Goal: Task Accomplishment & Management: Manage account settings

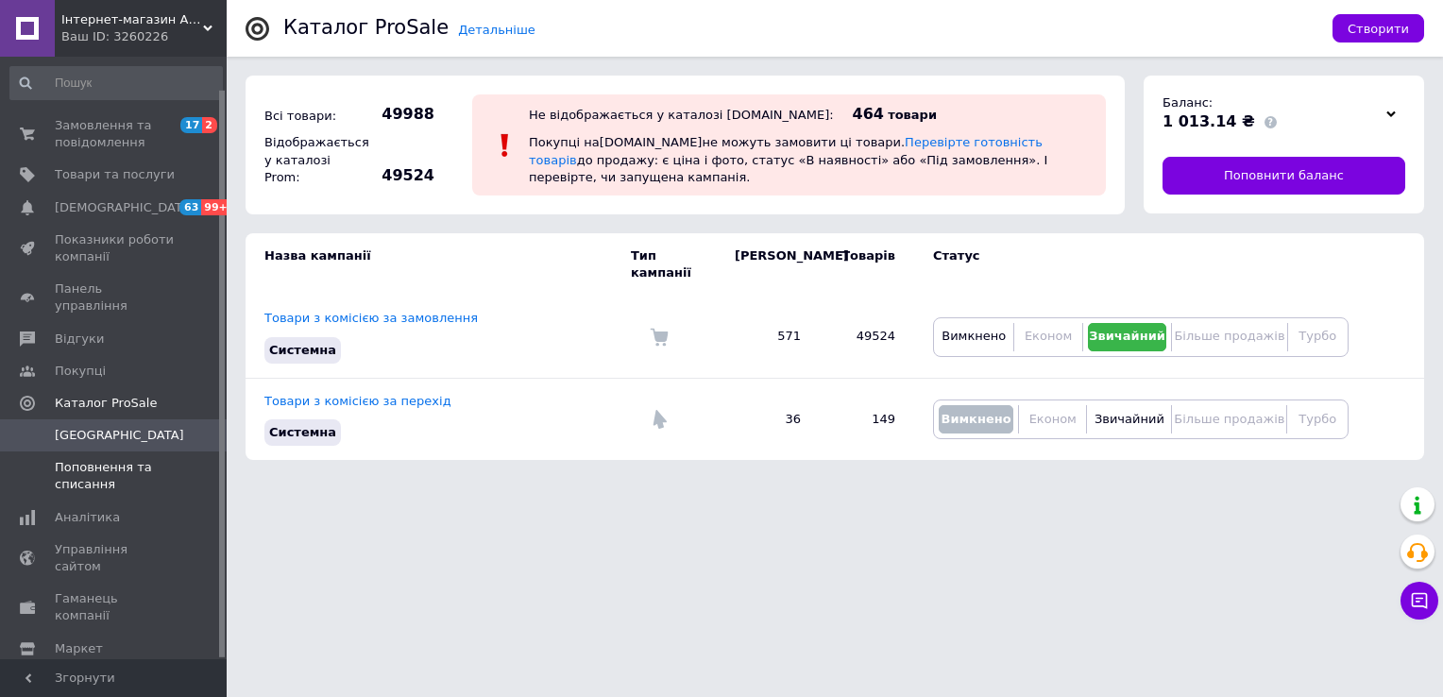
scroll to position [34, 0]
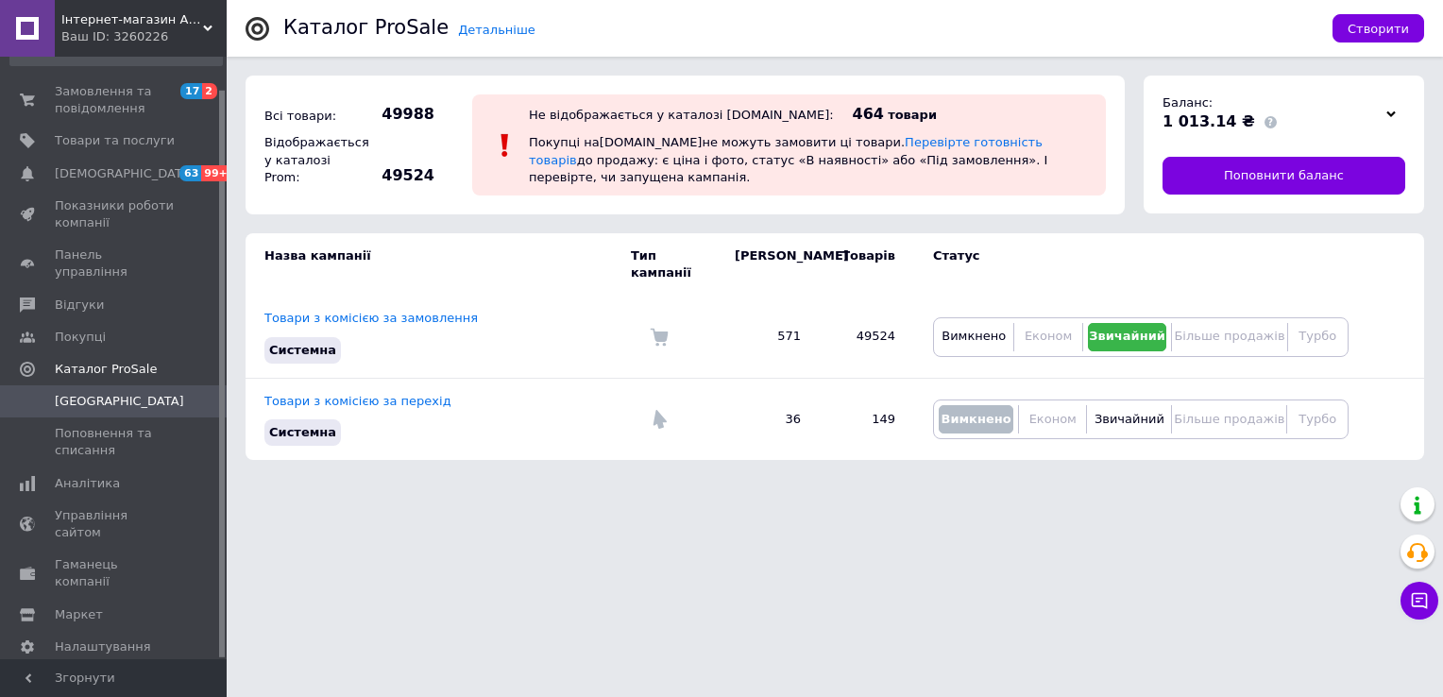
click at [197, 22] on span "Інтернет-магазин Автодетальки" at bounding box center [132, 19] width 142 height 17
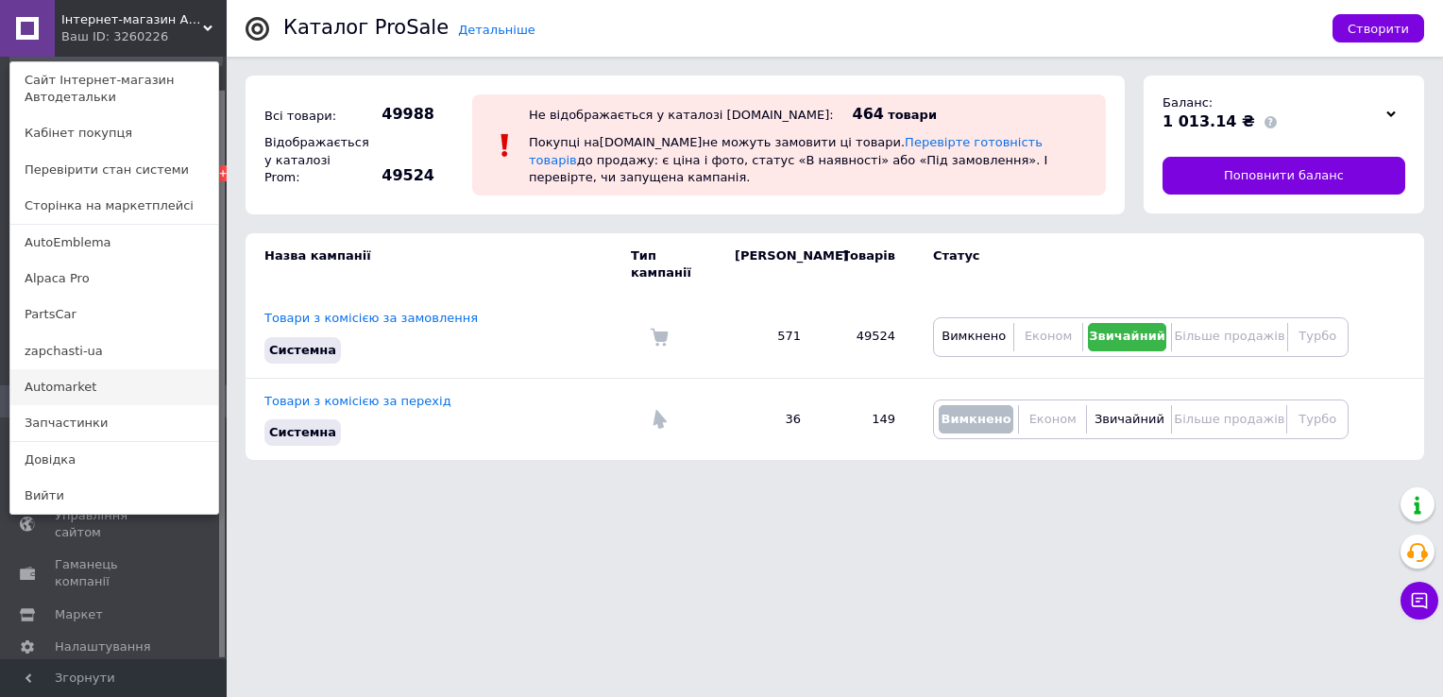
click at [104, 383] on link "Аutomarket" at bounding box center [114, 387] width 208 height 36
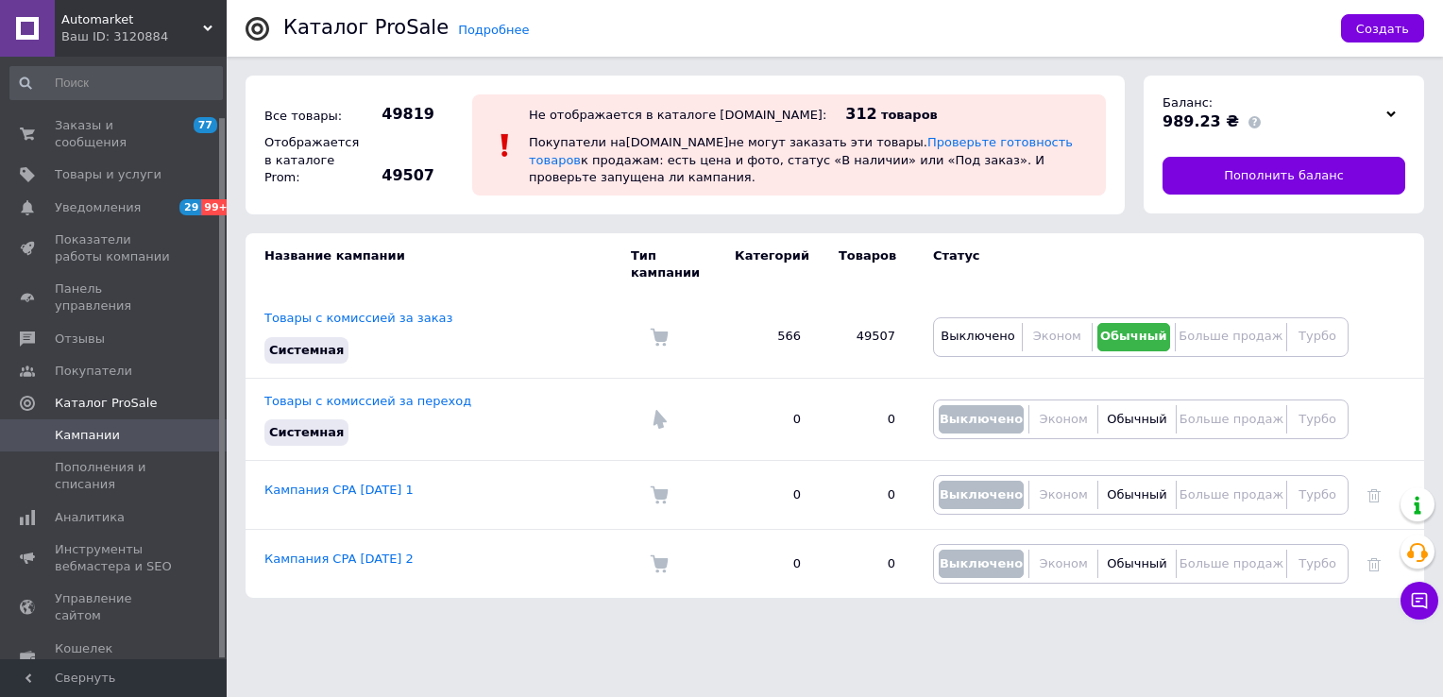
scroll to position [67, 0]
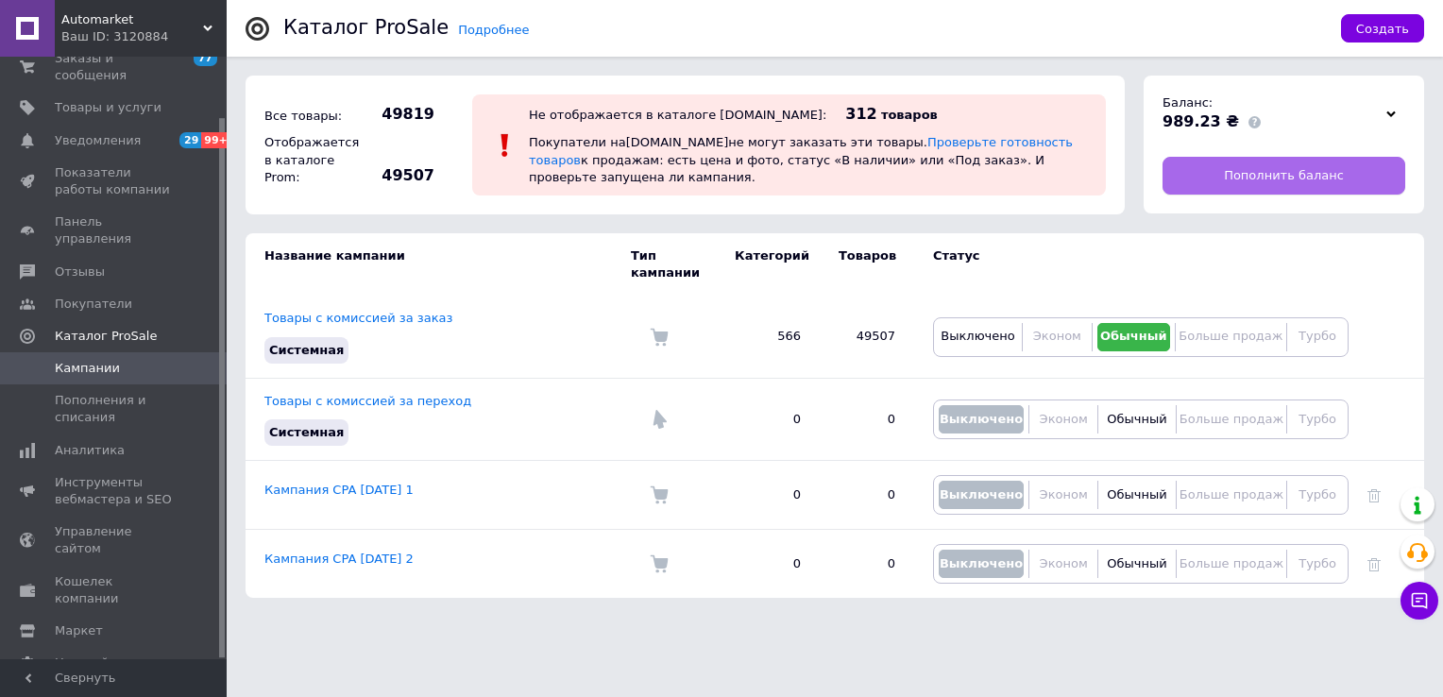
click at [1205, 181] on link "Пополнить баланс" at bounding box center [1283, 176] width 243 height 38
click at [201, 39] on div "Ваш ID: 3120884" at bounding box center [143, 36] width 165 height 17
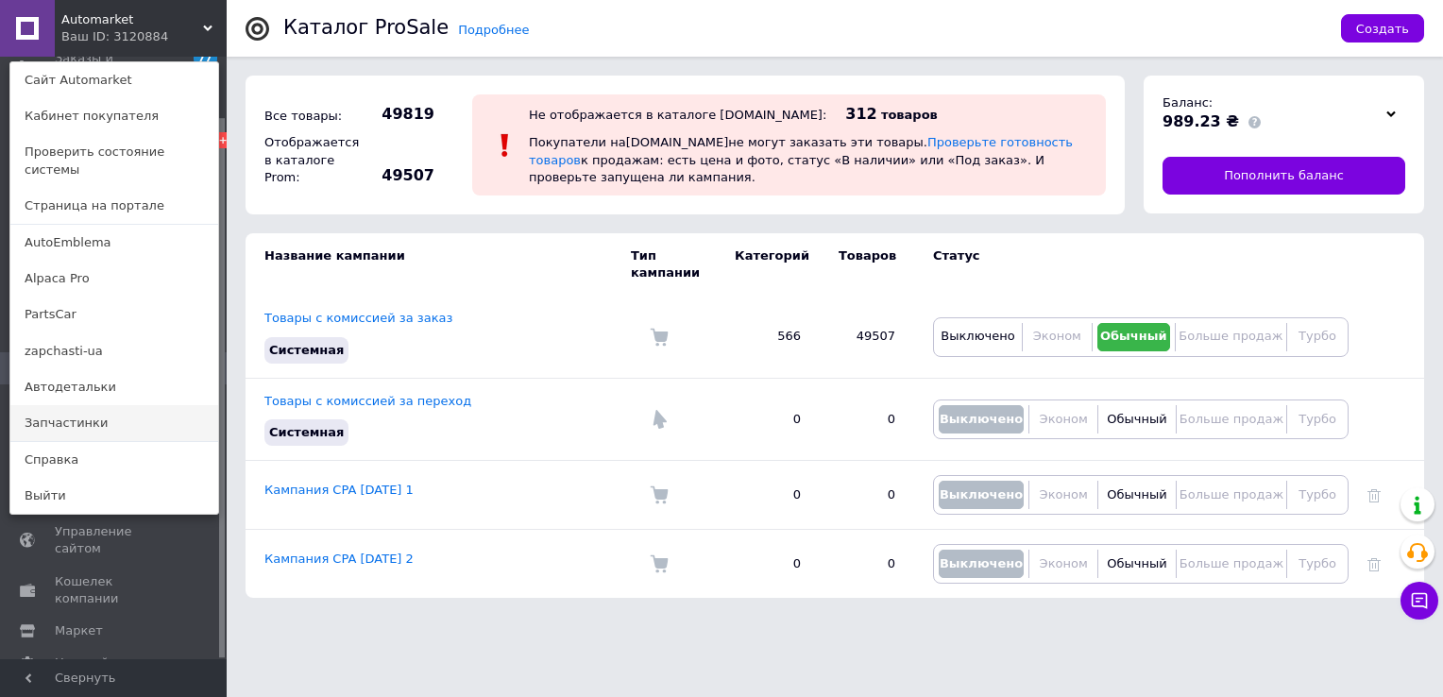
click at [102, 405] on link "Запчастинки" at bounding box center [114, 423] width 208 height 36
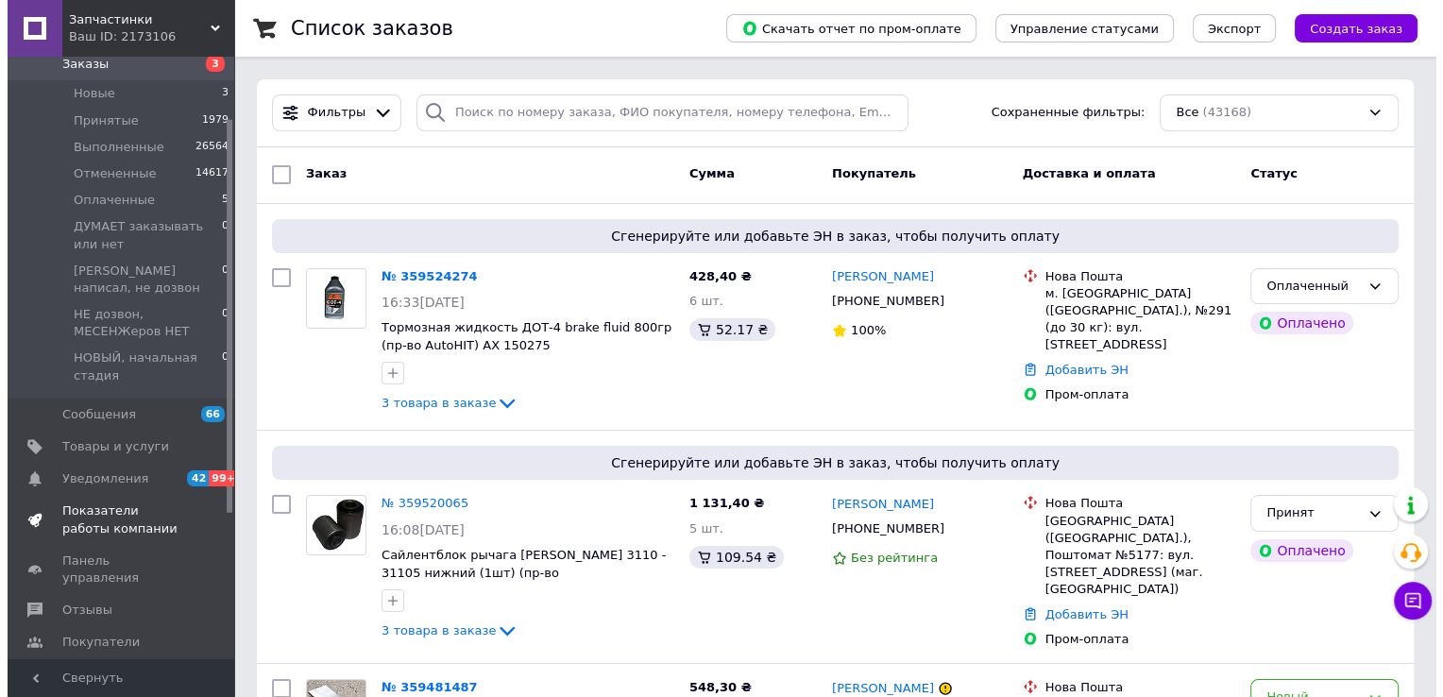
scroll to position [94, 0]
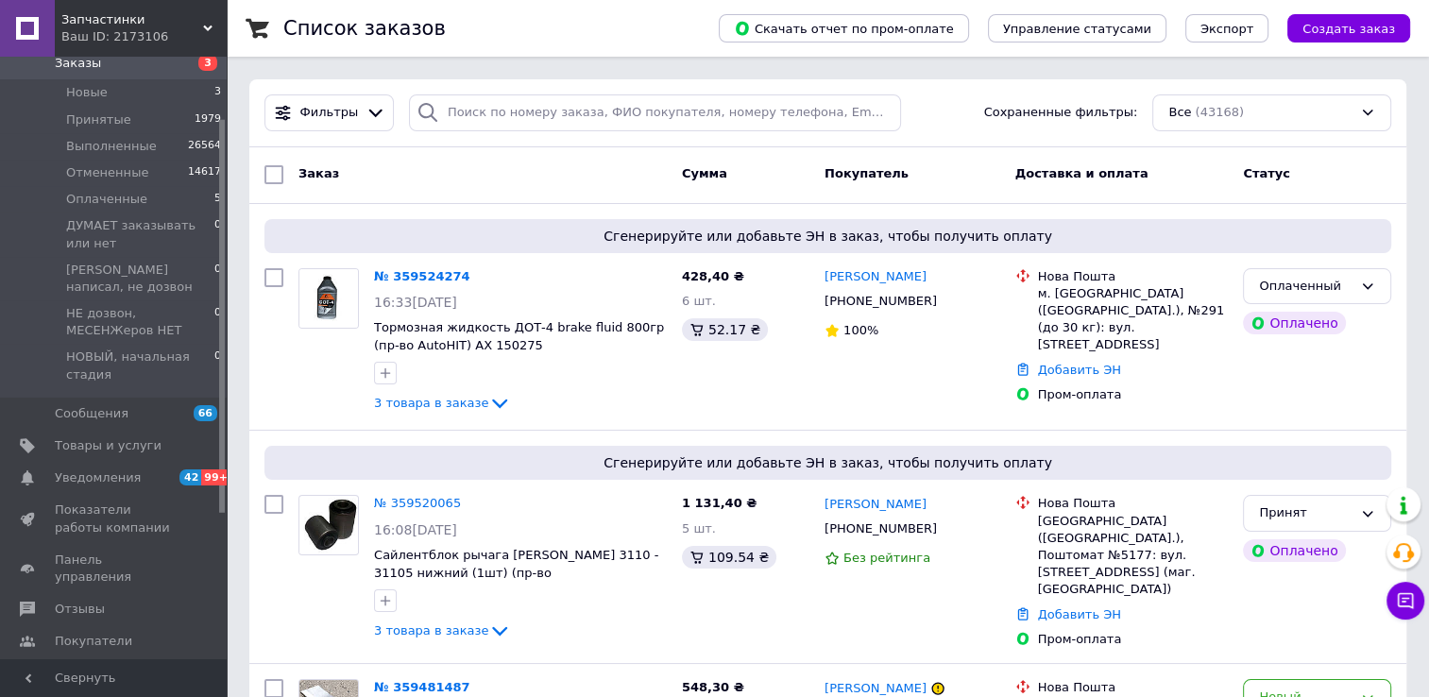
click at [105, 666] on span "Каталог ProSale" at bounding box center [106, 674] width 102 height 17
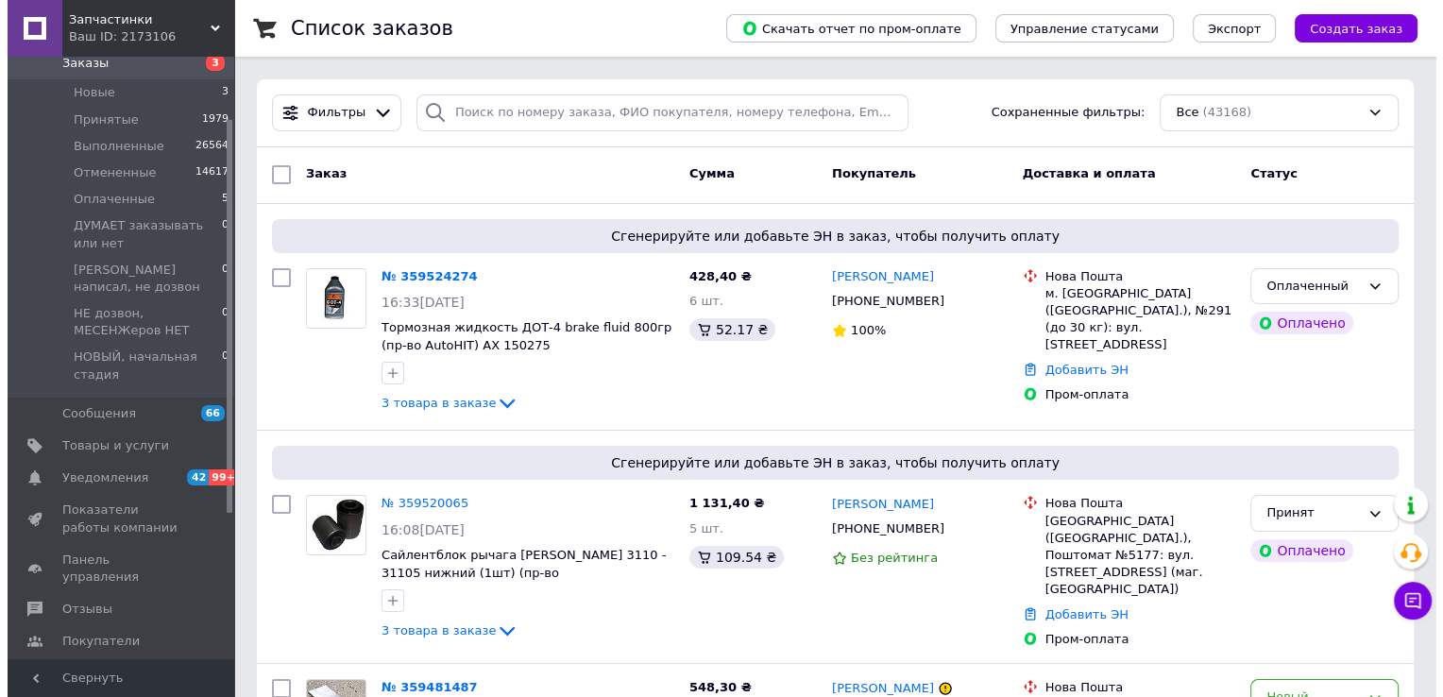
scroll to position [17, 0]
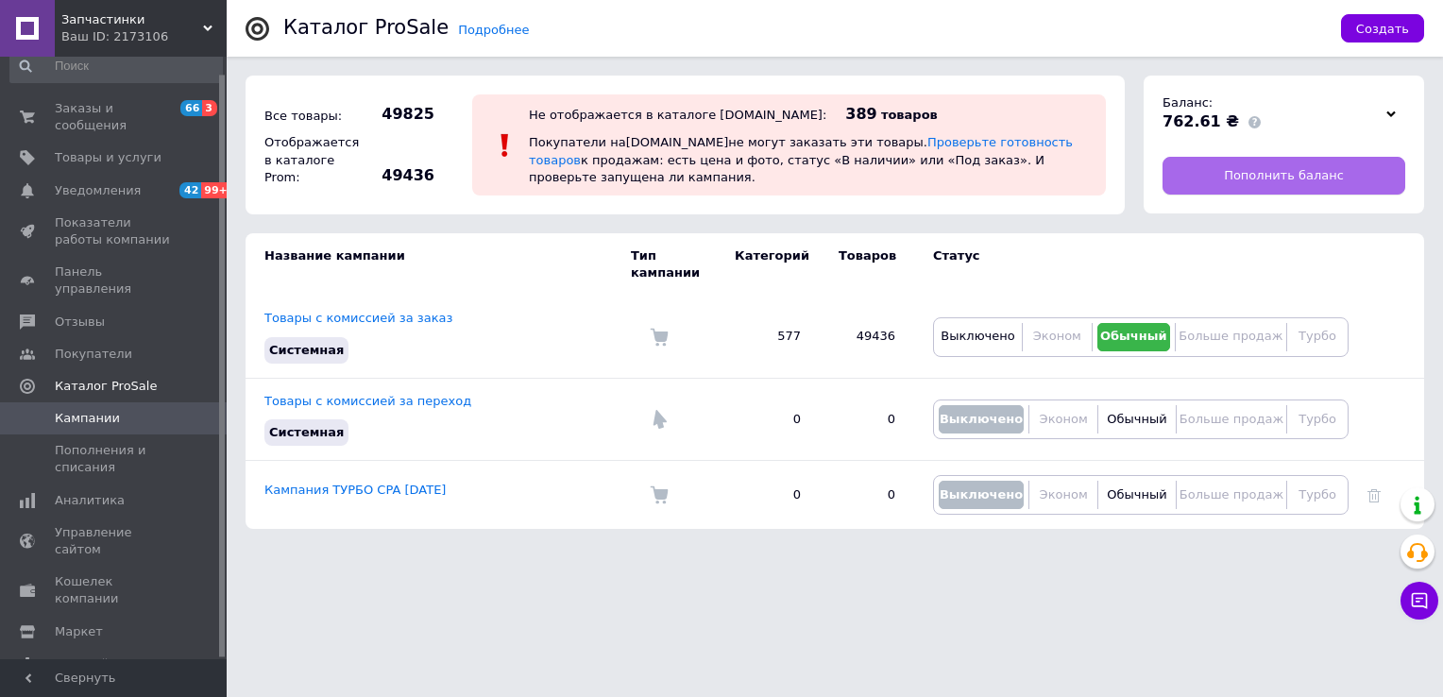
click at [1182, 172] on link "Пополнить баланс" at bounding box center [1283, 176] width 243 height 38
